Goal: Task Accomplishment & Management: Manage account settings

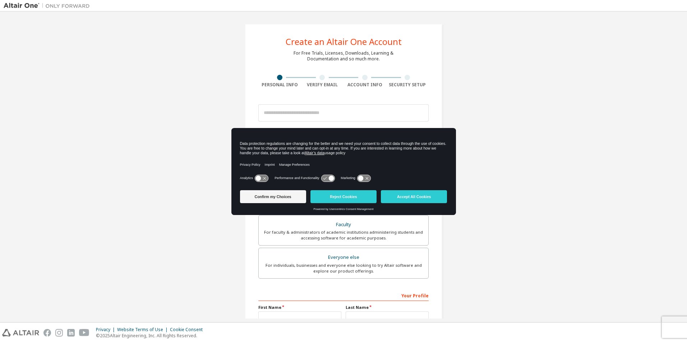
drag, startPoint x: 332, startPoint y: 199, endPoint x: 334, endPoint y: 192, distance: 7.1
click at [332, 199] on button "Reject Cookies" at bounding box center [344, 196] width 66 height 13
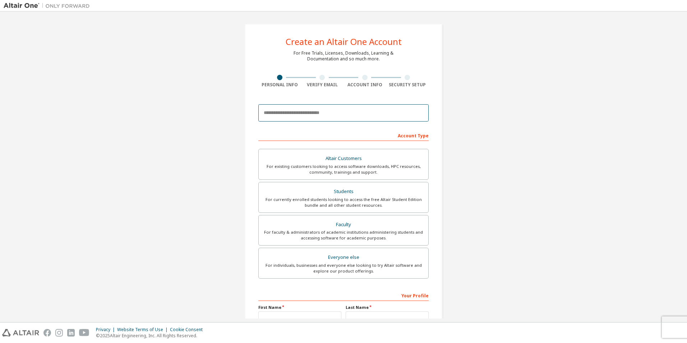
click at [306, 110] on input "email" at bounding box center [343, 112] width 170 height 17
type input "**********"
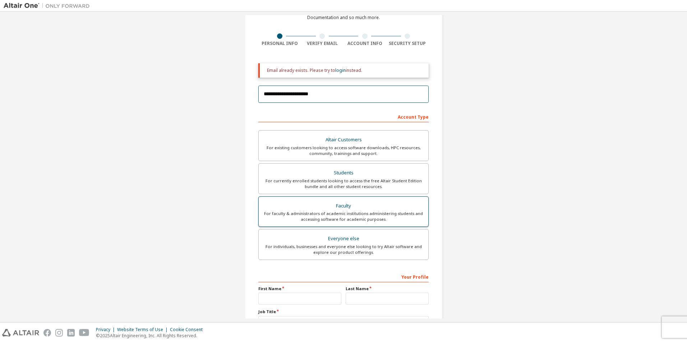
scroll to position [28, 0]
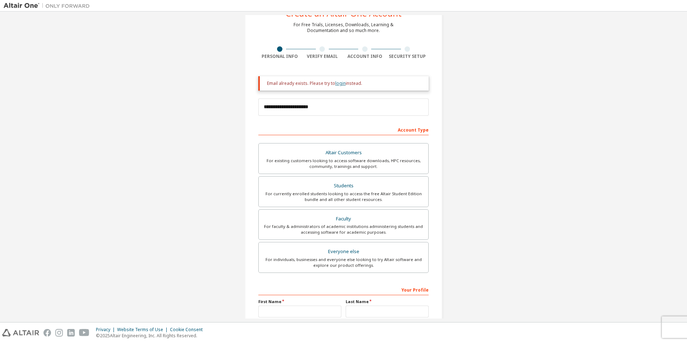
click at [335, 86] on link "login" at bounding box center [340, 83] width 10 height 6
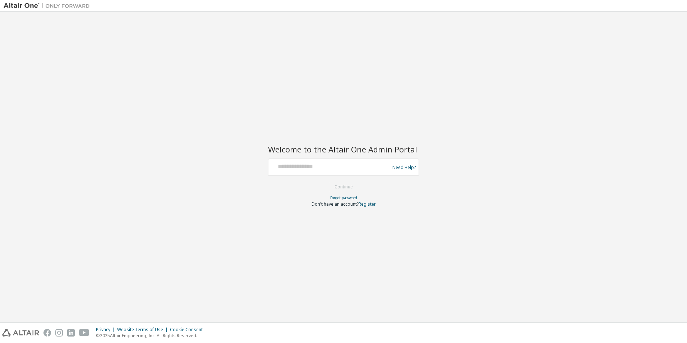
click at [351, 160] on div "Need Help?" at bounding box center [343, 167] width 151 height 17
click at [369, 168] on input "text" at bounding box center [330, 165] width 118 height 10
type input "**********"
click at [335, 185] on button "Continue" at bounding box center [343, 187] width 33 height 11
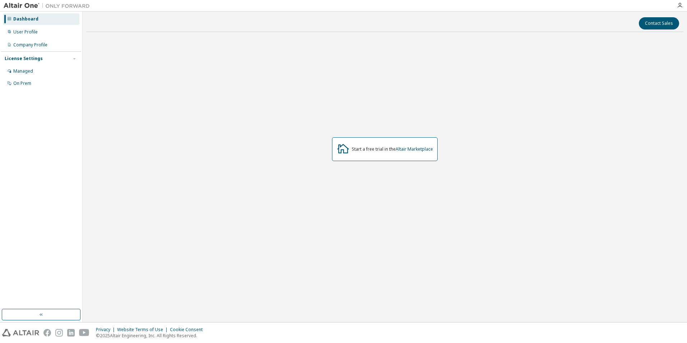
click at [32, 5] on img at bounding box center [49, 5] width 90 height 7
click at [422, 147] on link "Altair Marketplace" at bounding box center [414, 149] width 37 height 6
click at [31, 72] on div "Managed" at bounding box center [23, 71] width 20 height 6
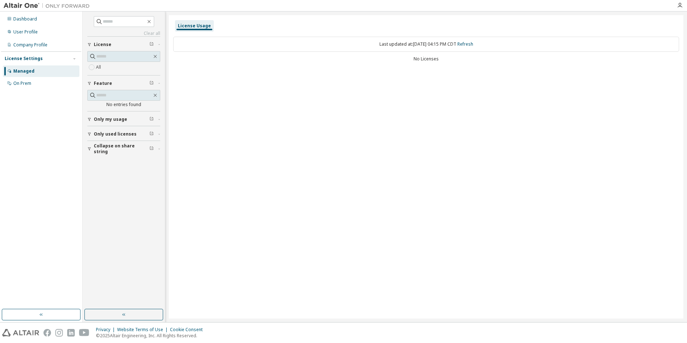
drag, startPoint x: 351, startPoint y: 172, endPoint x: 518, endPoint y: 83, distance: 189.0
click at [518, 83] on div "License Usage Last updated at: [DATE] 04:15 PM CDT Refresh No Licenses" at bounding box center [426, 166] width 515 height 303
click at [29, 7] on img at bounding box center [49, 5] width 90 height 7
click at [31, 19] on div "Dashboard" at bounding box center [25, 19] width 24 height 6
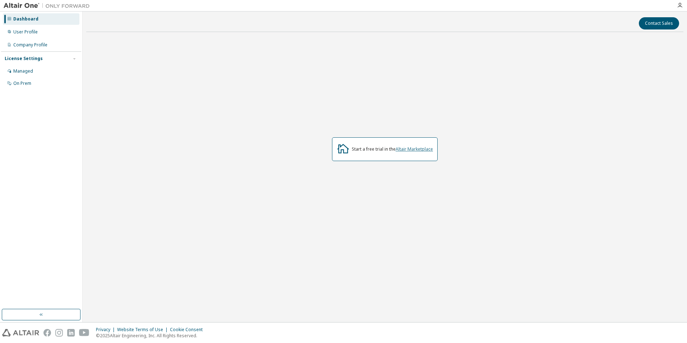
click at [405, 152] on link "Altair Marketplace" at bounding box center [414, 149] width 37 height 6
